Goal: Check status: Check status

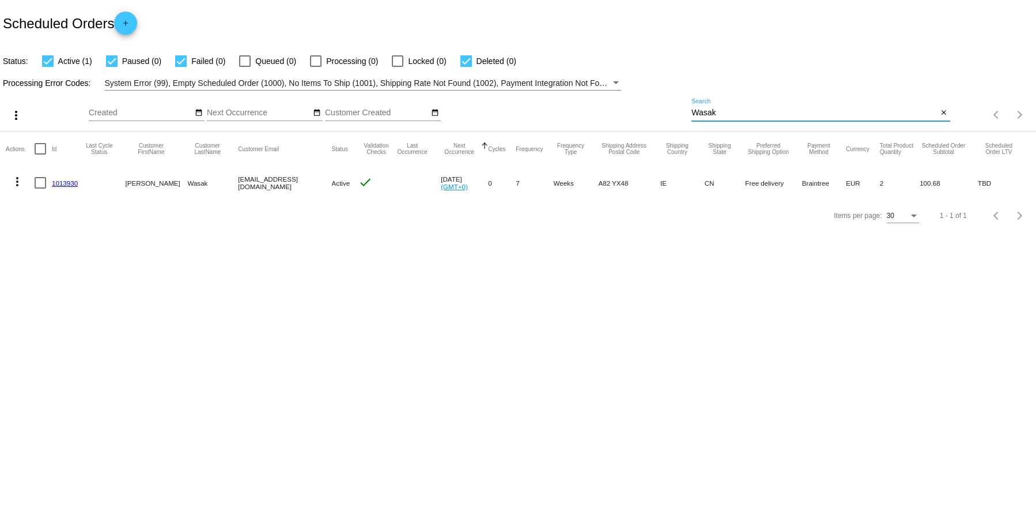
drag, startPoint x: 724, startPoint y: 109, endPoint x: 673, endPoint y: 100, distance: 52.6
click at [664, 105] on div "more_vert Aug Jan Feb Mar [DATE]" at bounding box center [518, 110] width 1036 height 41
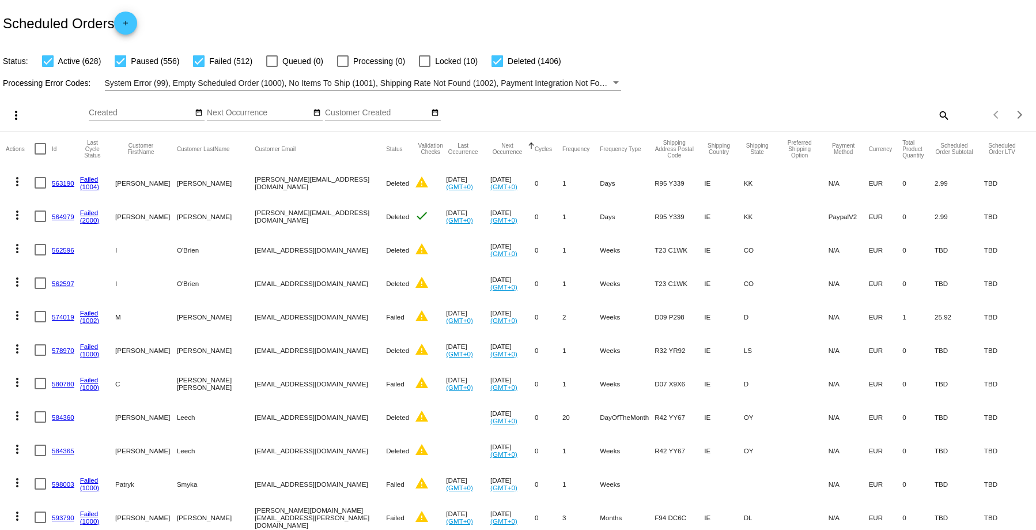
click at [937, 113] on mat-icon "search" at bounding box center [944, 115] width 14 height 18
click at [708, 114] on input "Search" at bounding box center [821, 112] width 258 height 9
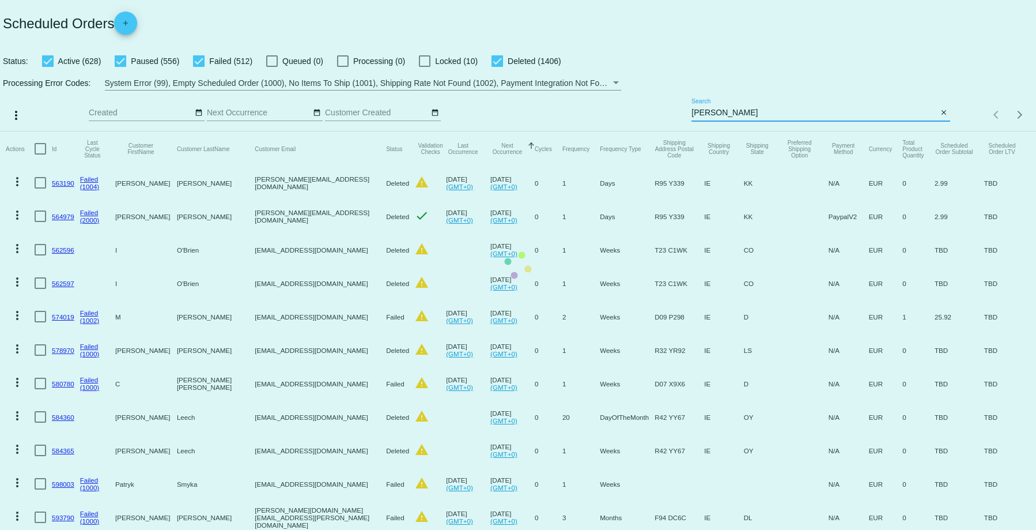
type input "[PERSON_NAME]"
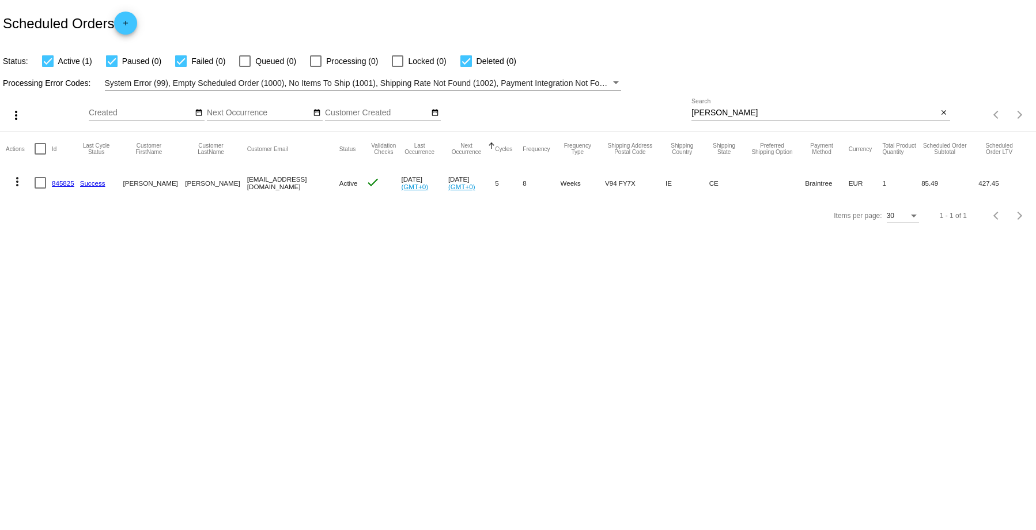
click at [62, 186] on link "845825" at bounding box center [63, 182] width 22 height 7
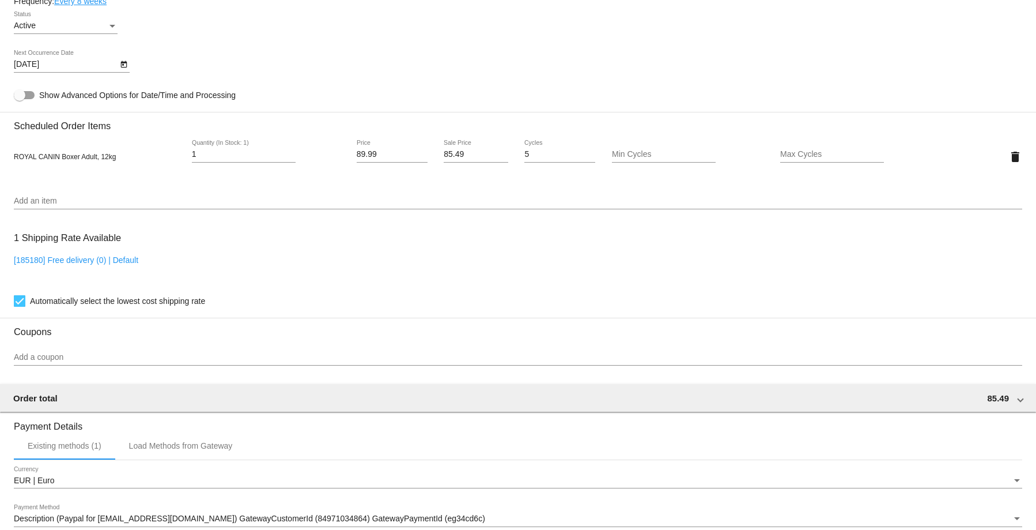
scroll to position [867, 0]
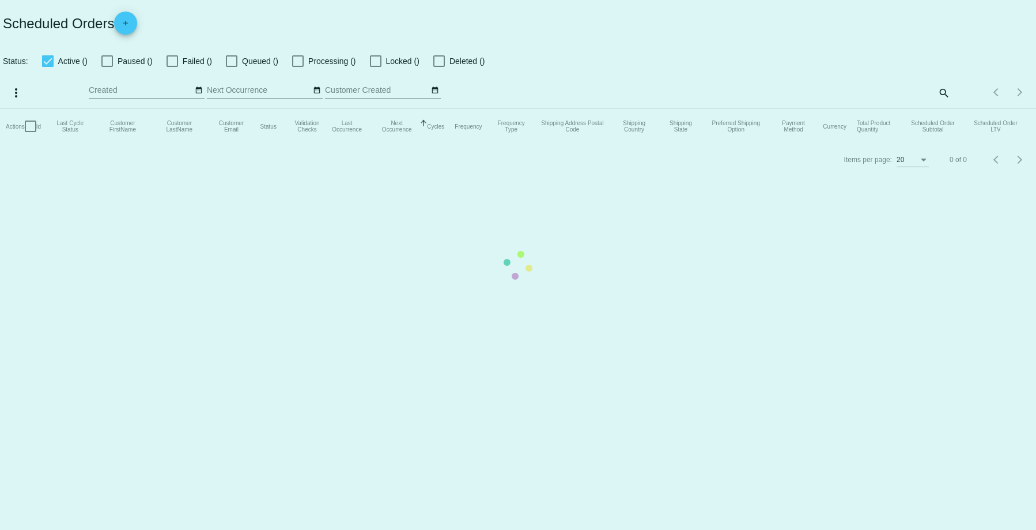
checkbox input "true"
